Goal: Navigation & Orientation: Understand site structure

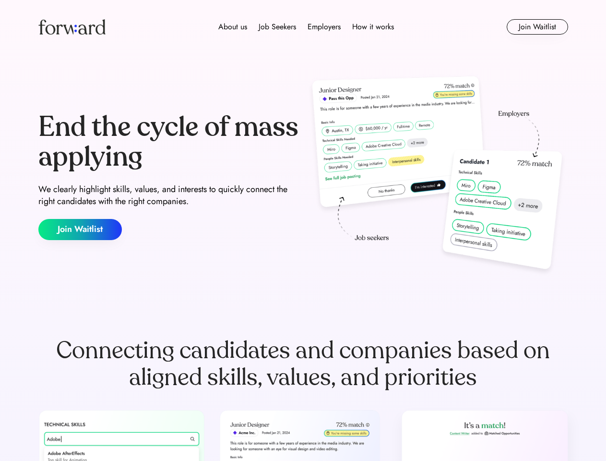
click at [303, 230] on div "End the cycle of mass applying We clearly highlight skills, values, and interes…" at bounding box center [303, 176] width 530 height 206
click at [303, 27] on div "About us Job Seekers Employers How it works" at bounding box center [306, 27] width 378 height 12
click at [72, 27] on img at bounding box center [71, 26] width 67 height 15
click at [306, 27] on div "About us Job Seekers Employers How it works" at bounding box center [306, 27] width 378 height 12
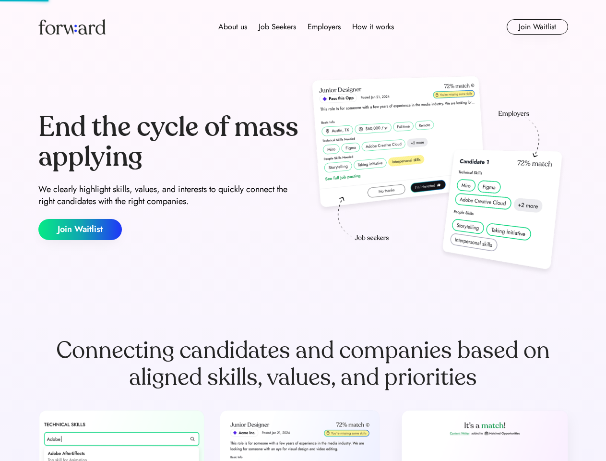
click at [233, 27] on div "About us" at bounding box center [232, 27] width 29 height 12
click at [278, 27] on div "Job Seekers" at bounding box center [277, 27] width 37 height 12
click at [324, 27] on div "Employers" at bounding box center [324, 27] width 33 height 12
click at [373, 27] on div "How it works" at bounding box center [373, 27] width 42 height 12
click at [537, 27] on button "Join Waitlist" at bounding box center [537, 26] width 61 height 15
